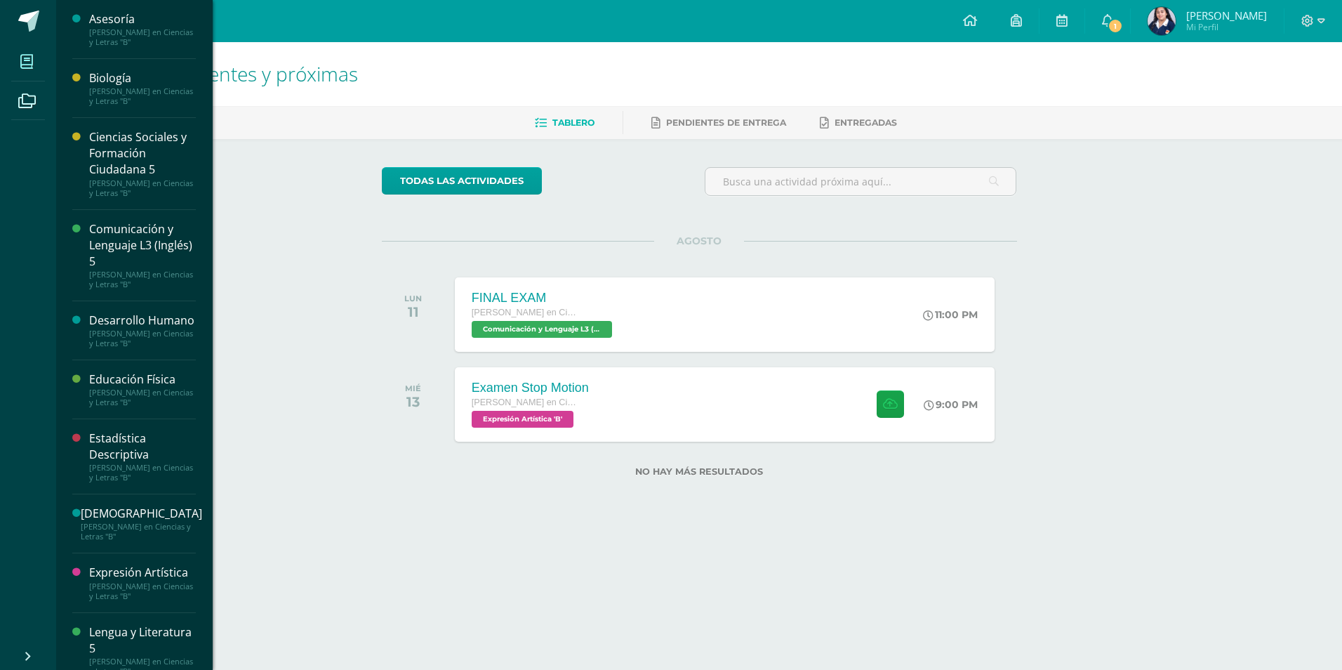
click at [26, 71] on span at bounding box center [27, 62] width 32 height 32
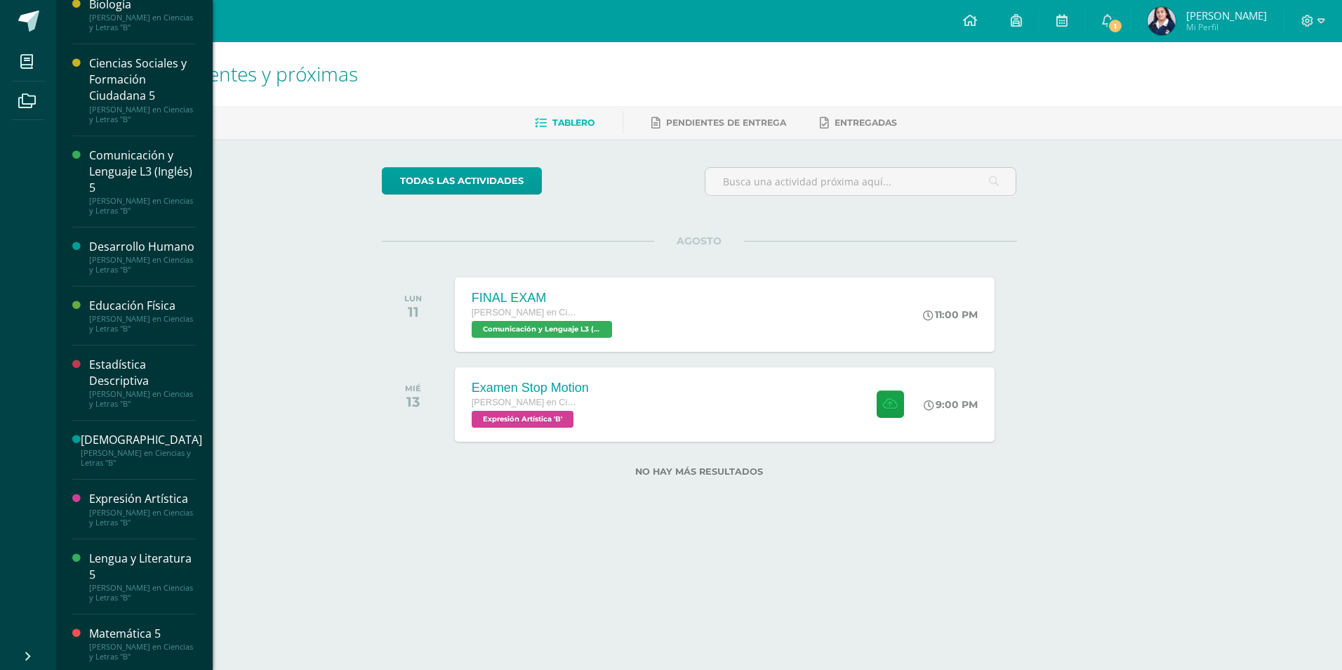
scroll to position [281, 0]
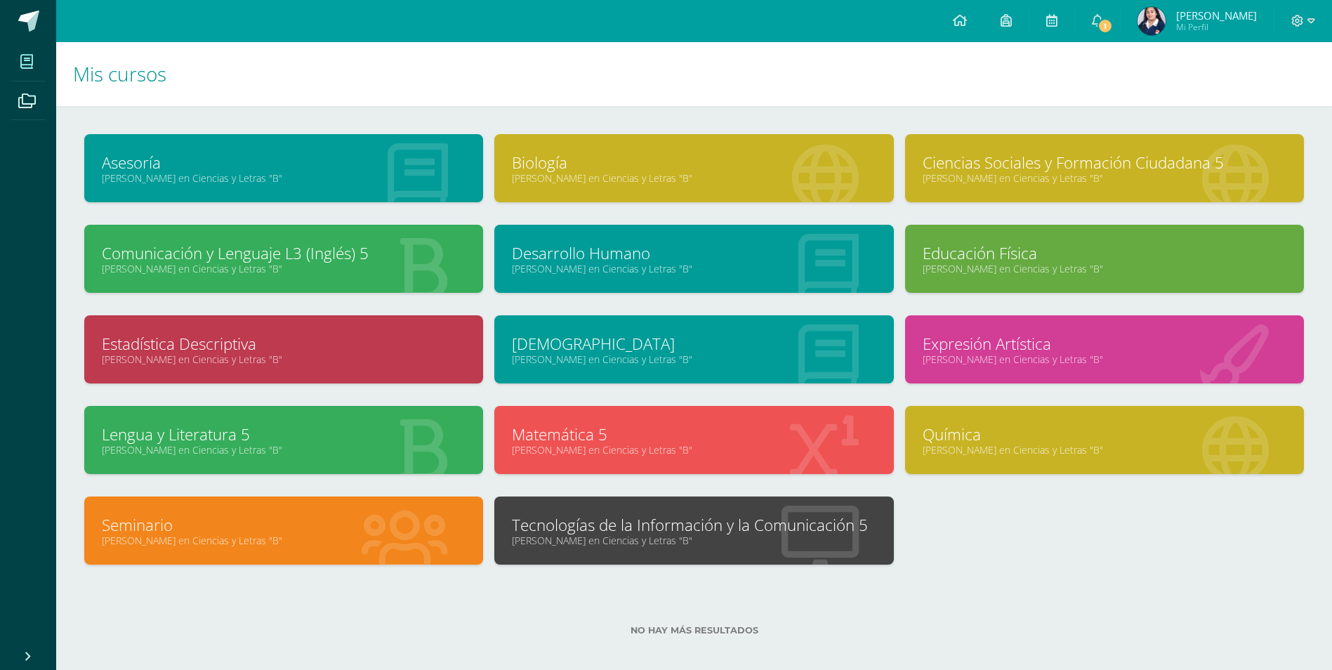
click at [682, 510] on div "Tecnologías de la Información y la Comunicación 5 [PERSON_NAME] en Ciencias y L…" at bounding box center [693, 530] width 399 height 68
click at [671, 524] on link "Tecnologías de la Información y la Comunicación 5" at bounding box center [694, 525] width 364 height 22
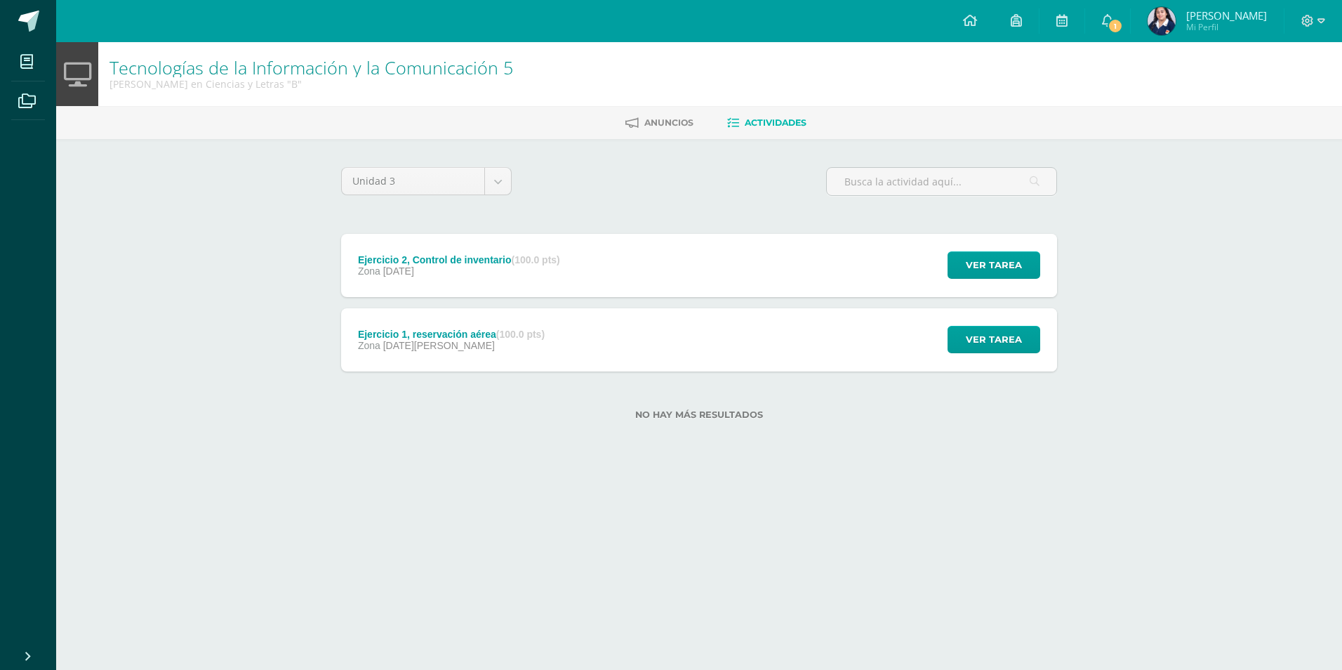
click at [526, 326] on div "Ejercicio 1, reservación aérea (100.0 pts) Zona 03 de Julio" at bounding box center [451, 339] width 220 height 63
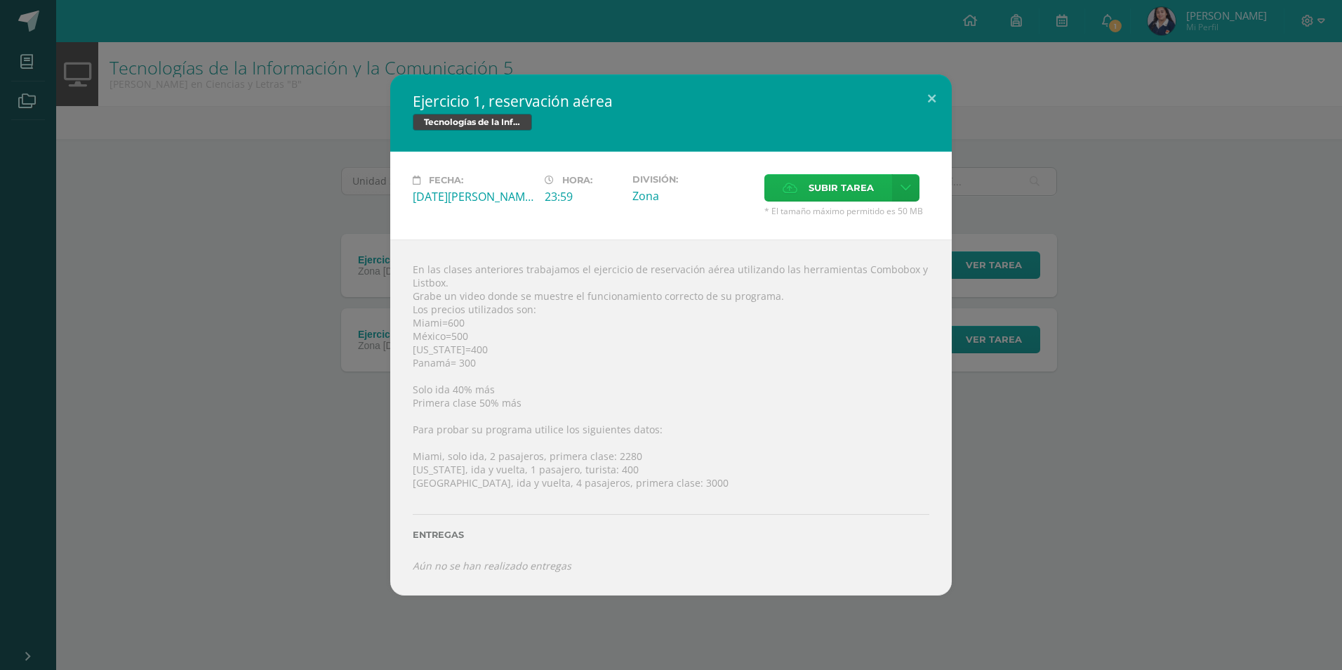
click at [882, 194] on label "Subir tarea" at bounding box center [829, 187] width 128 height 27
click at [0, 0] on input "Subir tarea" at bounding box center [0, 0] width 0 height 0
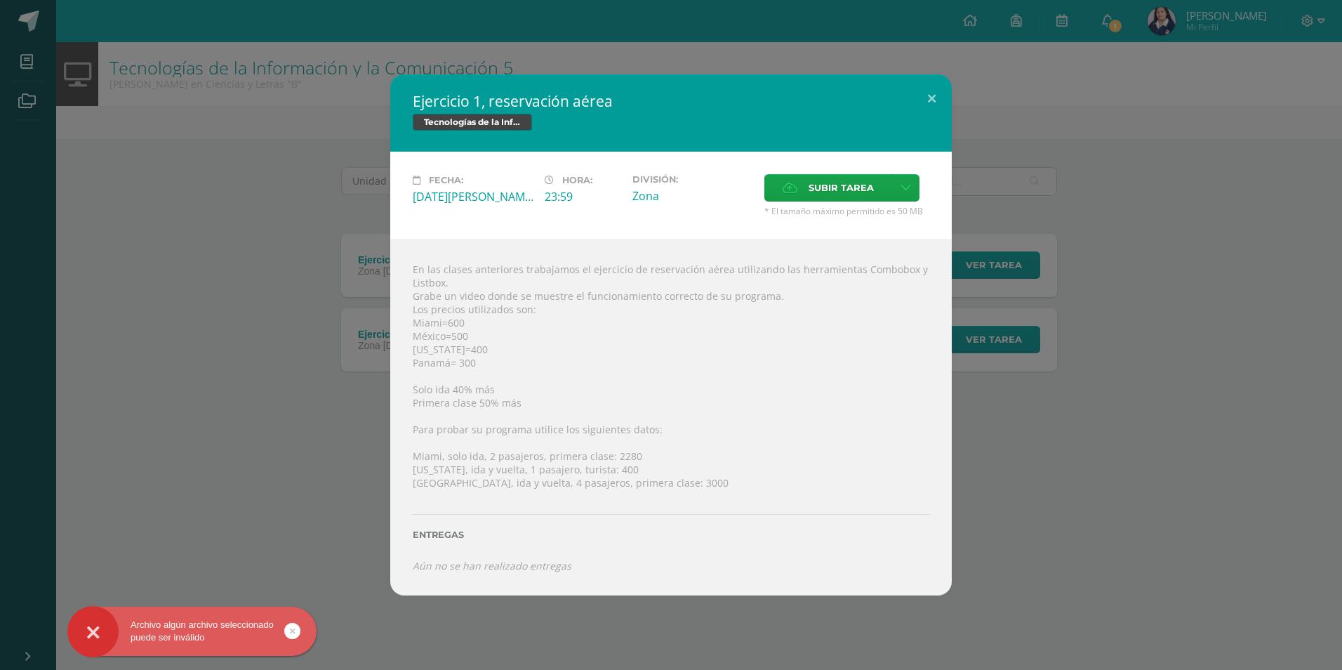
click at [290, 634] on icon at bounding box center [293, 631] width 6 height 16
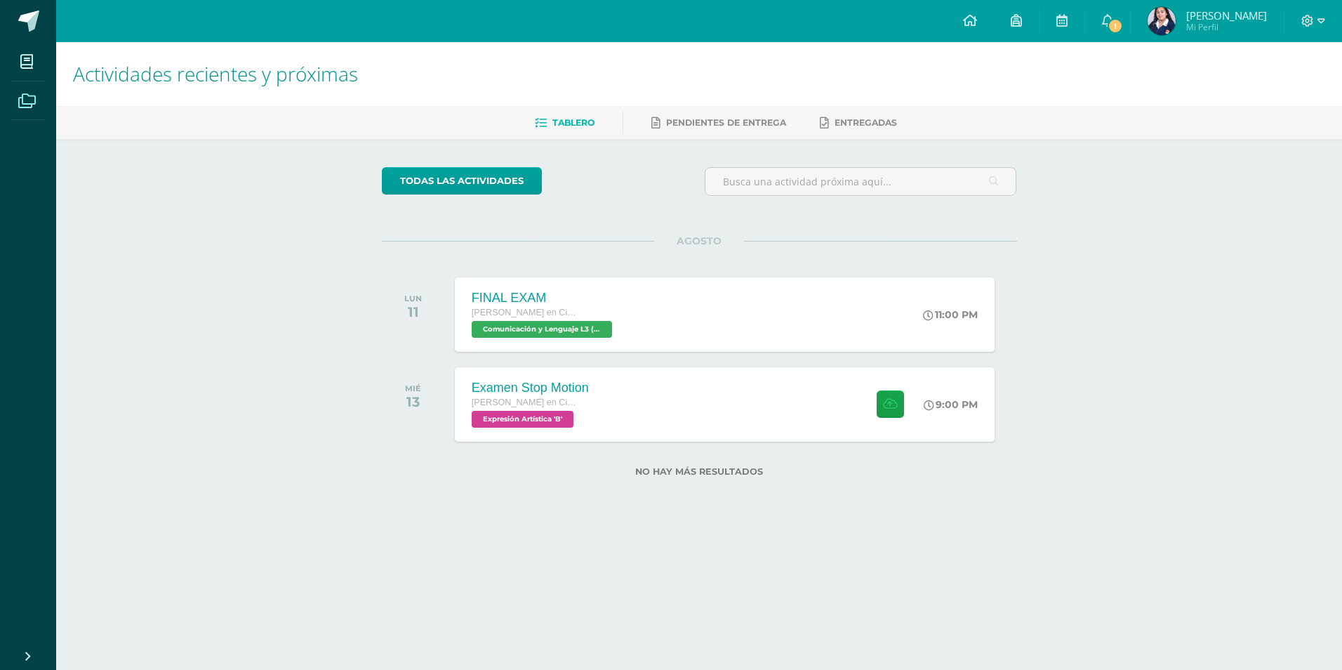
click at [15, 102] on span at bounding box center [27, 100] width 32 height 32
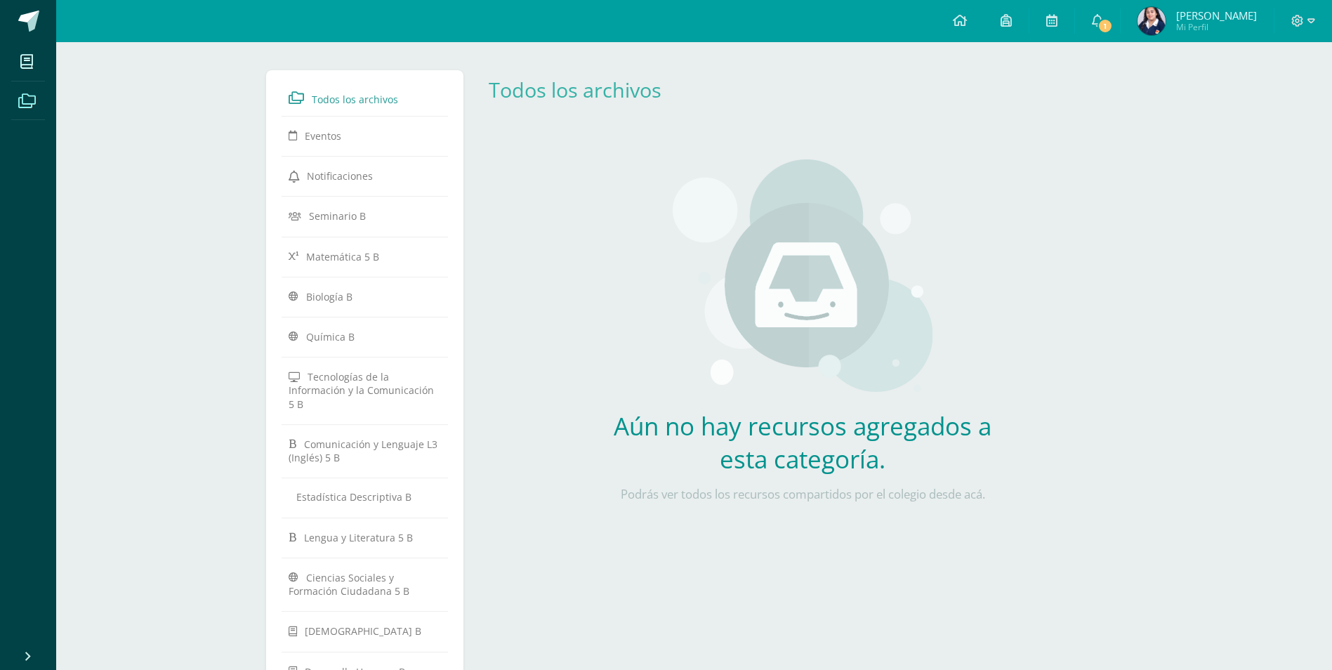
scroll to position [192, 0]
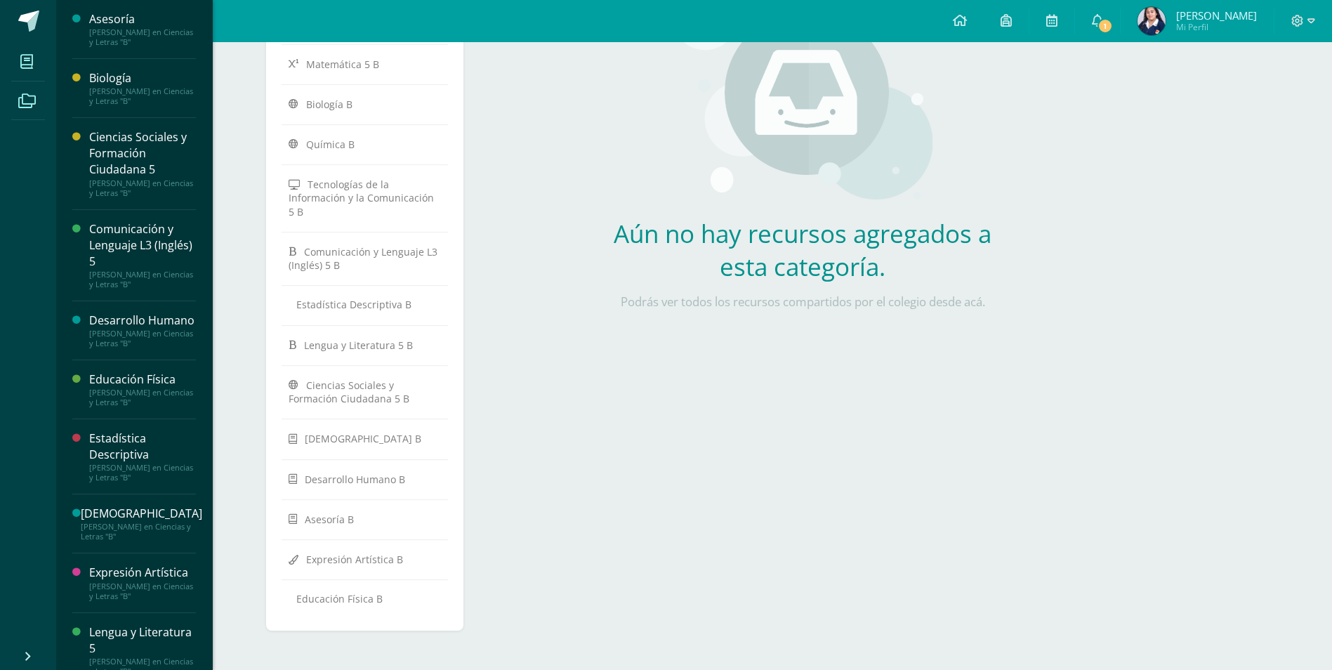
click at [22, 70] on span at bounding box center [27, 62] width 32 height 32
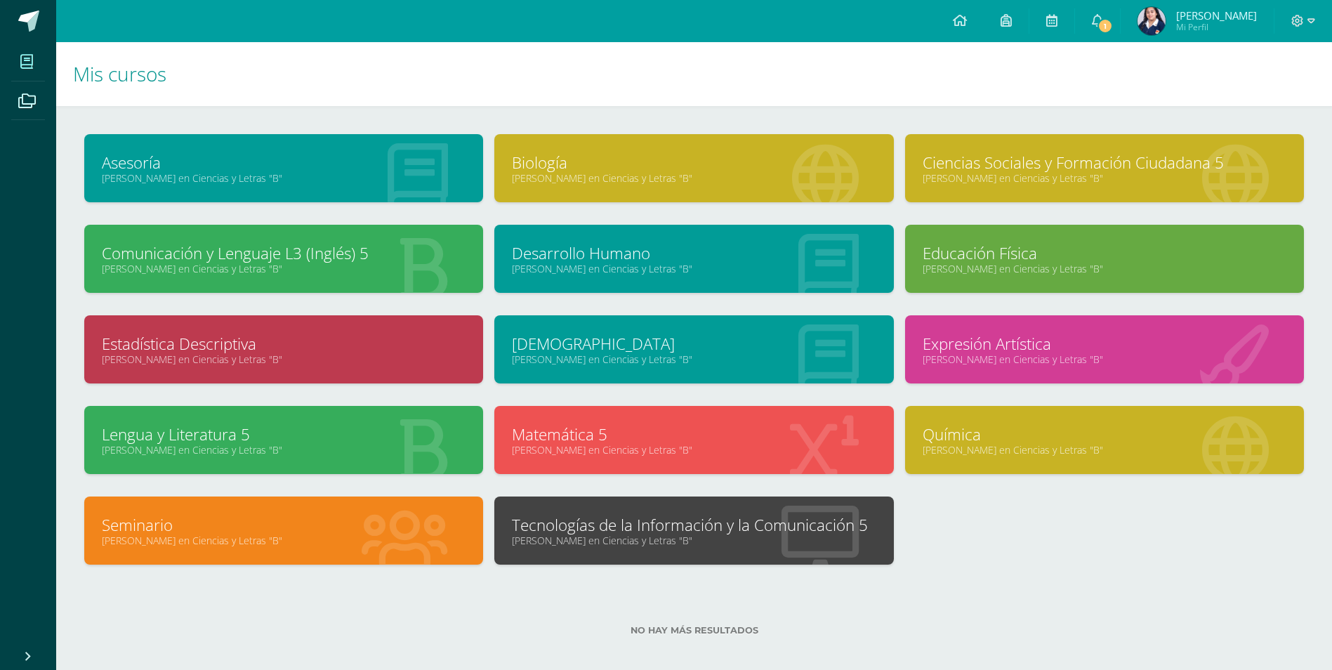
click at [796, 538] on link "[PERSON_NAME] en Ciencias y Letras "B"" at bounding box center [694, 540] width 364 height 13
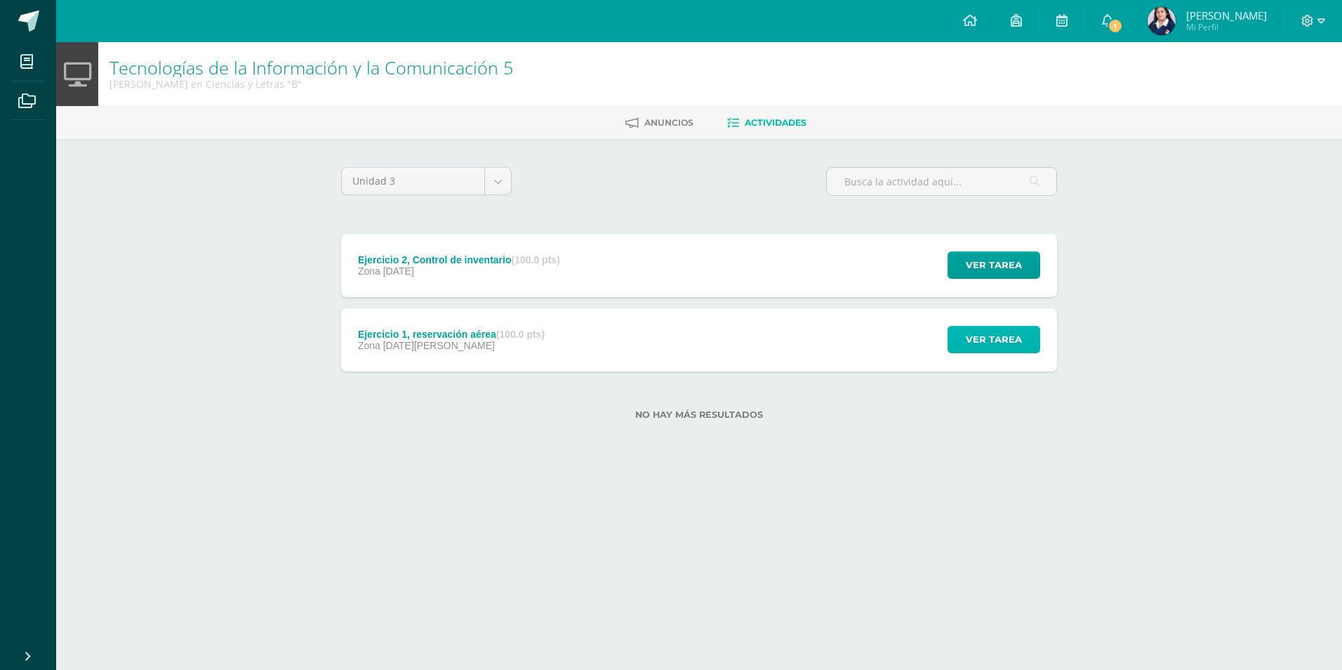
click at [986, 339] on span "Ver tarea" at bounding box center [994, 339] width 56 height 26
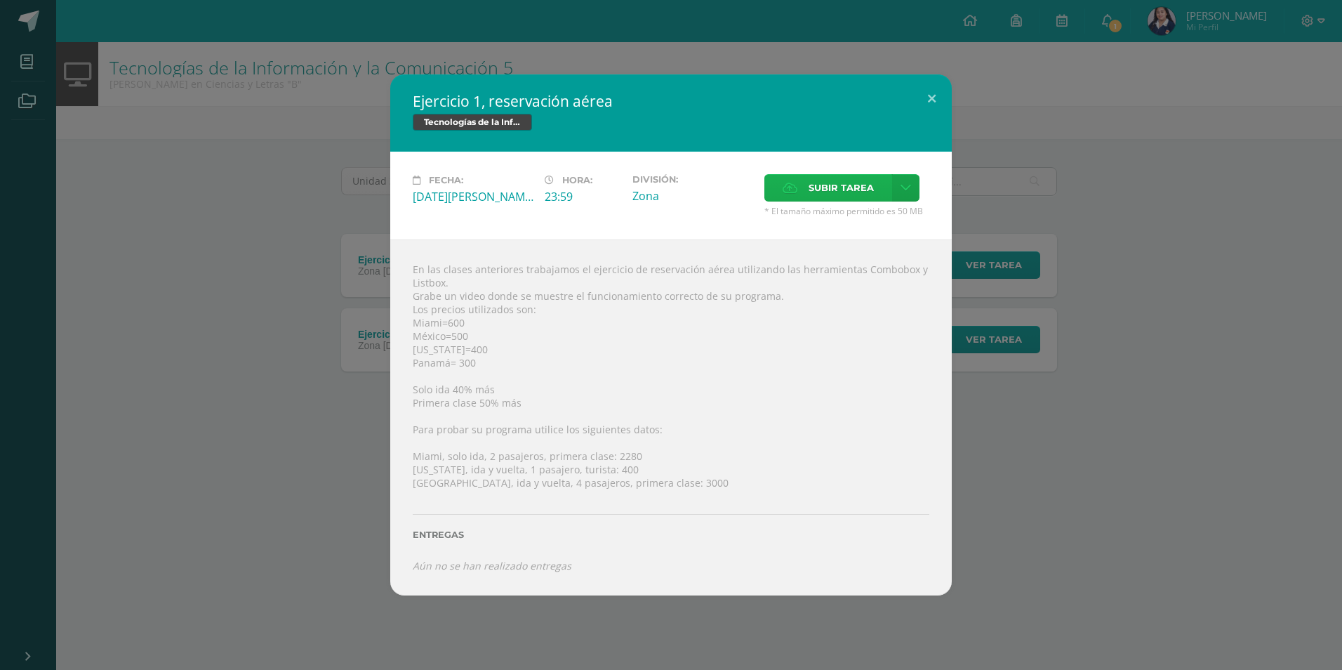
click at [866, 193] on span "Subir tarea" at bounding box center [841, 188] width 65 height 26
click at [0, 0] on input "Subir tarea" at bounding box center [0, 0] width 0 height 0
click at [792, 192] on icon at bounding box center [790, 187] width 15 height 9
click at [0, 0] on input "Subir tarea" at bounding box center [0, 0] width 0 height 0
click at [815, 176] on span "Subir tarea" at bounding box center [841, 188] width 65 height 26
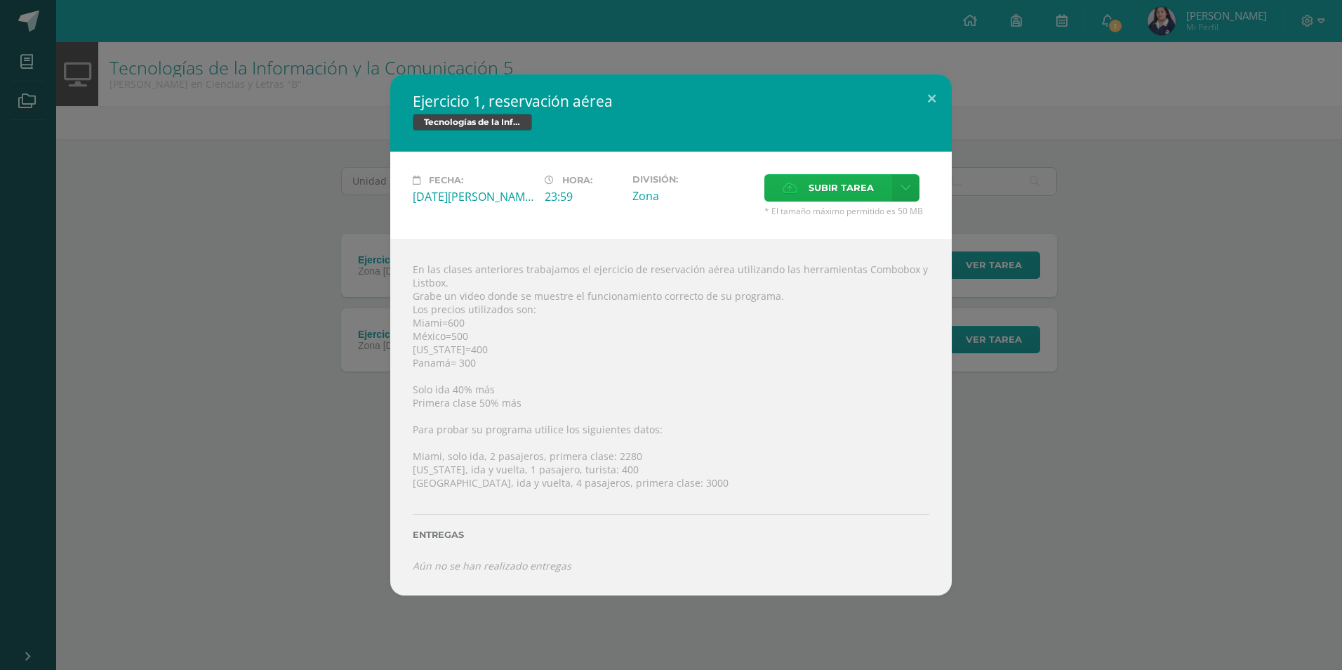
click at [0, 0] on input "Subir tarea" at bounding box center [0, 0] width 0 height 0
click at [809, 203] on div "Subir tarea" at bounding box center [847, 189] width 165 height 31
click at [808, 191] on label "Subir tarea" at bounding box center [829, 187] width 128 height 27
click at [0, 0] on input "Subir tarea" at bounding box center [0, 0] width 0 height 0
click at [835, 179] on span "Subir tarea" at bounding box center [841, 188] width 65 height 26
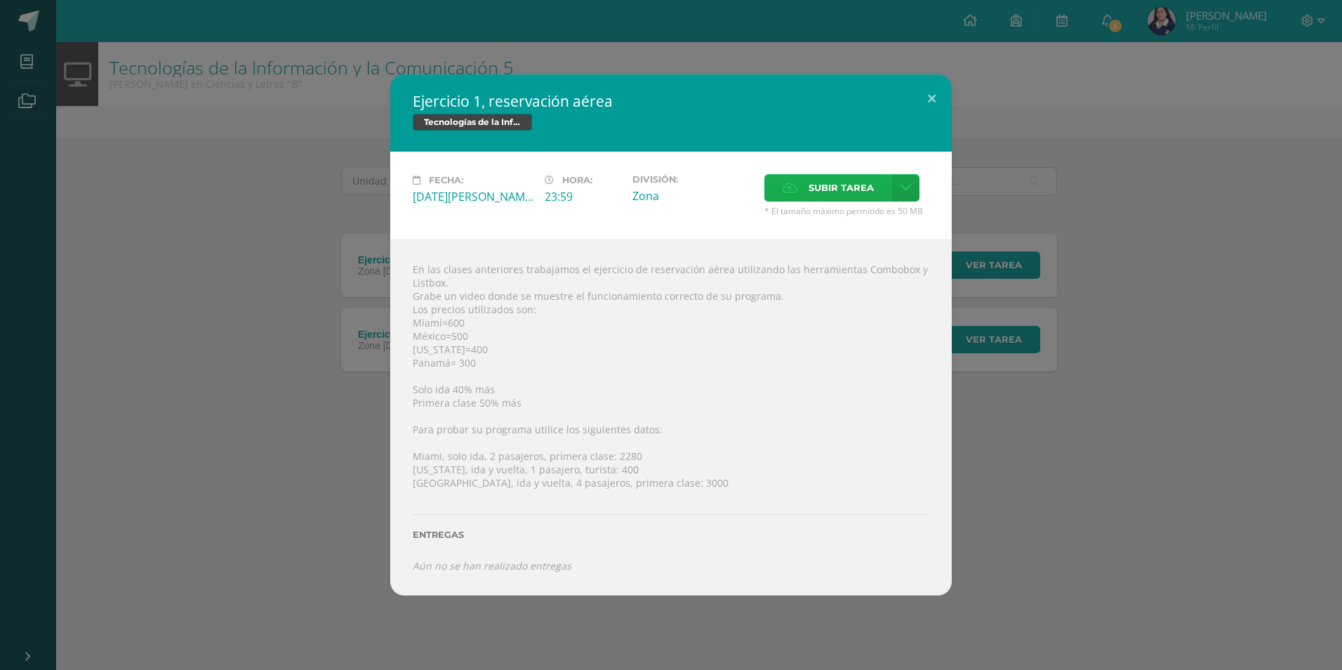
click at [0, 0] on input "Subir tarea" at bounding box center [0, 0] width 0 height 0
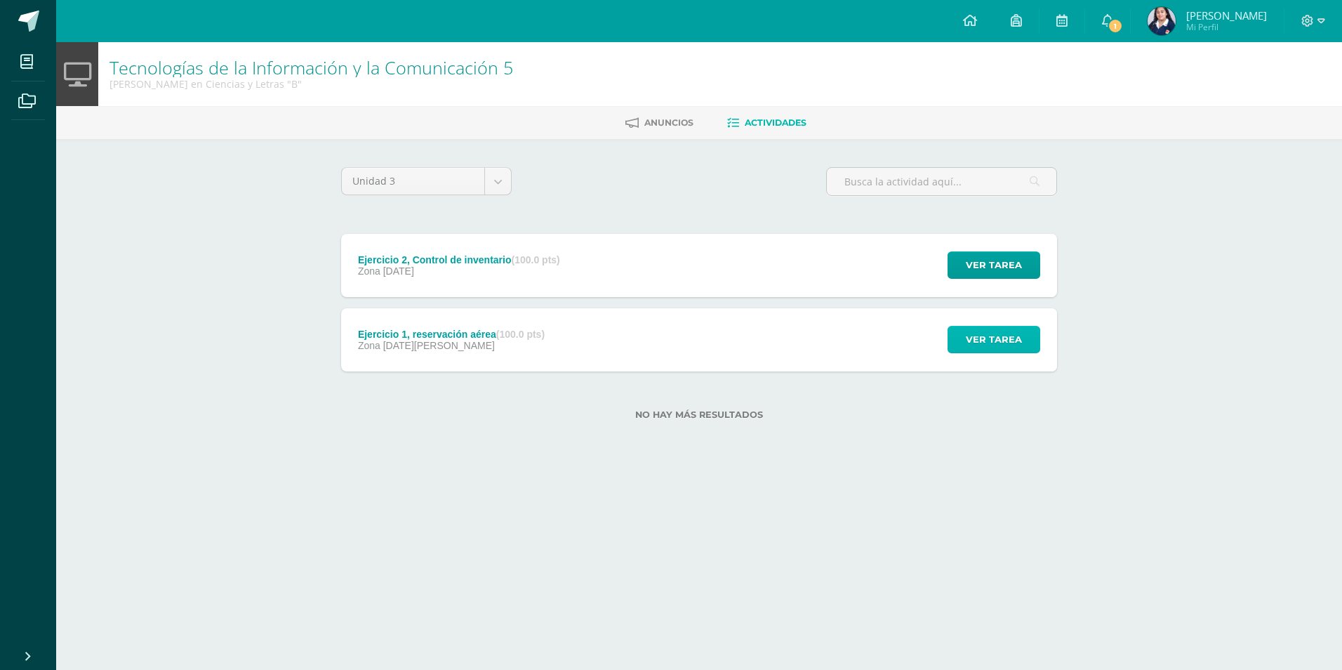
click at [1035, 346] on button "Ver tarea" at bounding box center [994, 339] width 93 height 27
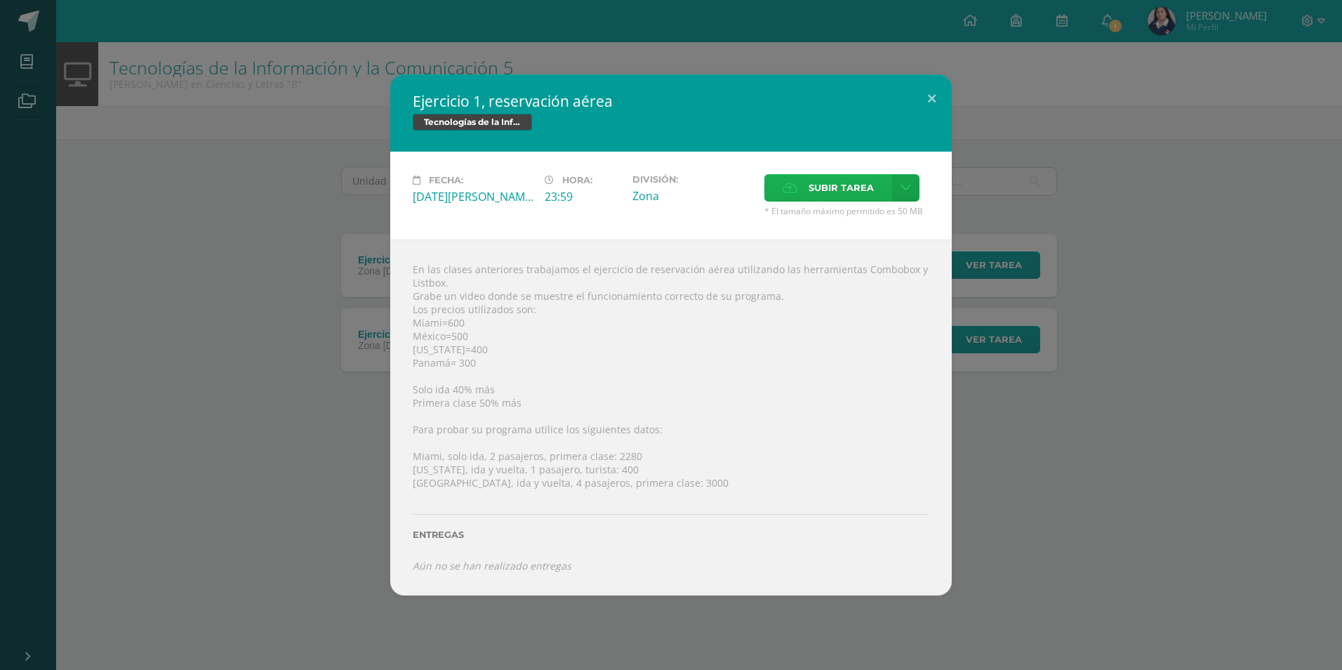
click at [882, 190] on label "Subir tarea" at bounding box center [829, 187] width 128 height 27
click at [0, 0] on input "Subir tarea" at bounding box center [0, 0] width 0 height 0
click at [927, 93] on button at bounding box center [932, 98] width 40 height 48
